Goal: Find specific page/section: Find specific page/section

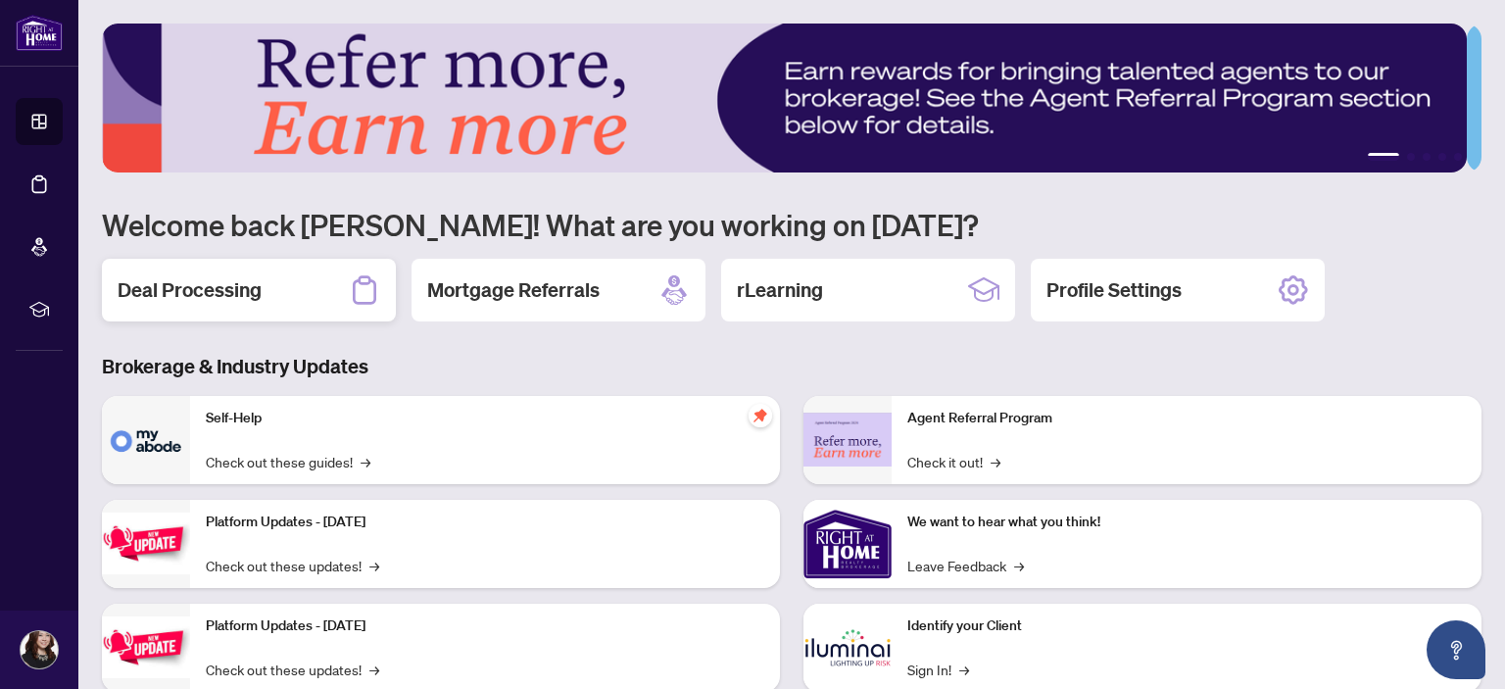
click at [212, 287] on h2 "Deal Processing" at bounding box center [190, 289] width 144 height 27
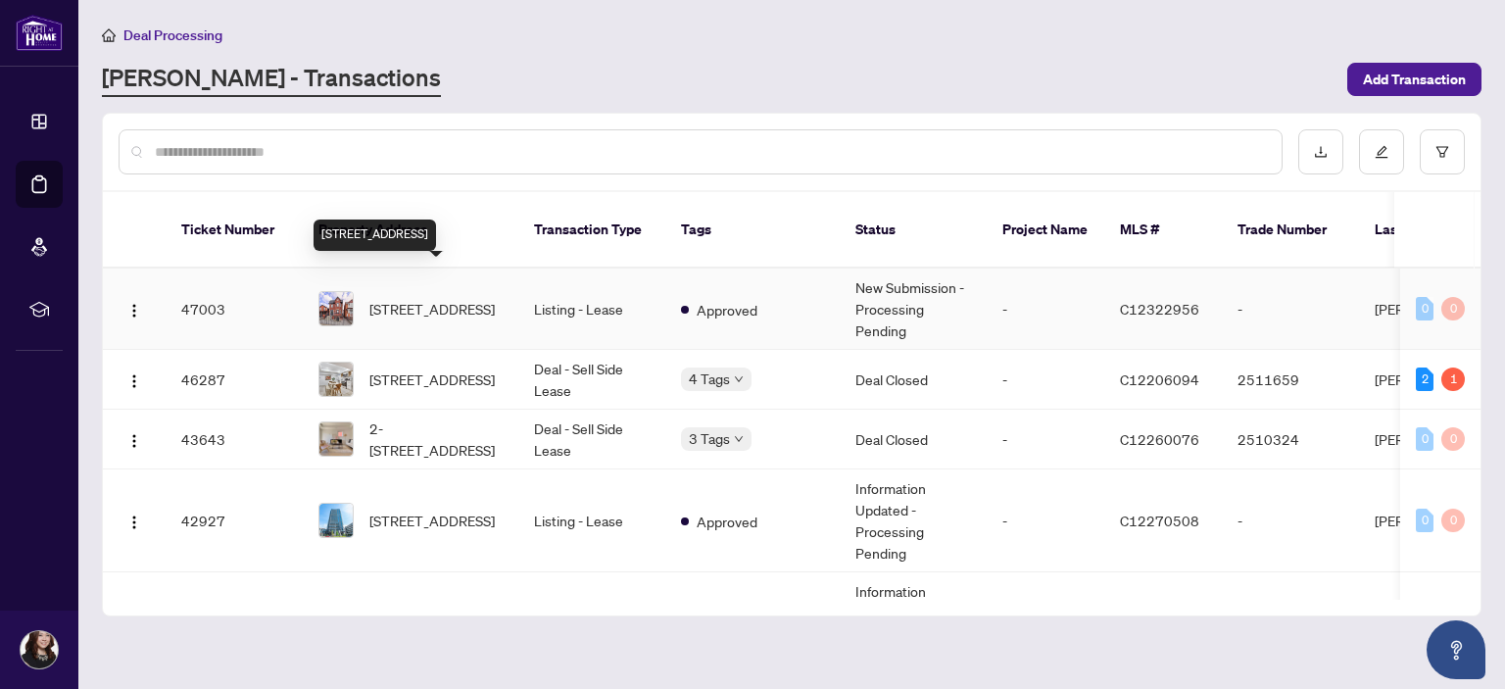
click at [417, 298] on span "[STREET_ADDRESS]" at bounding box center [431, 309] width 125 height 22
